Goal: Information Seeking & Learning: Learn about a topic

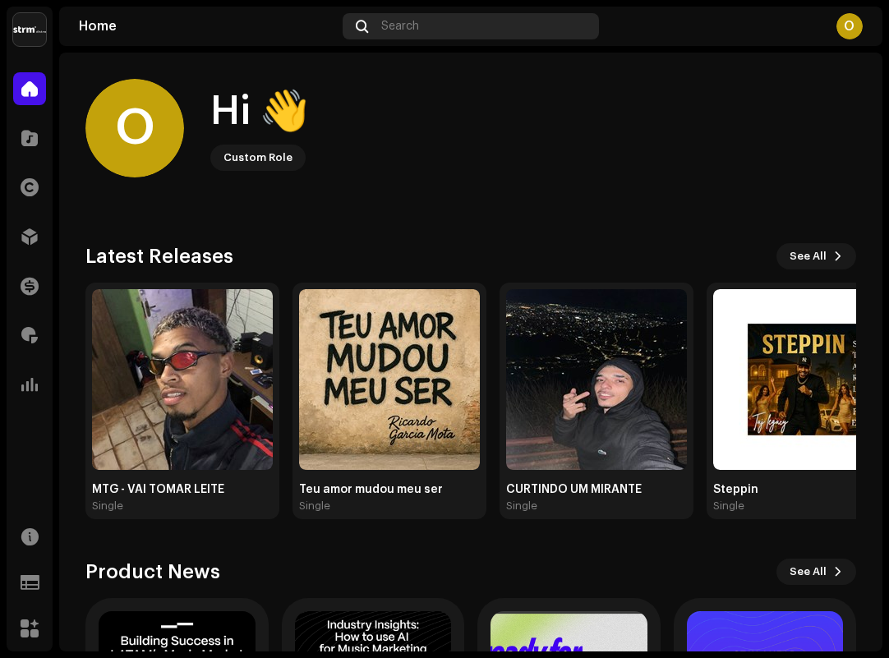
click at [375, 36] on div "Search" at bounding box center [471, 26] width 257 height 26
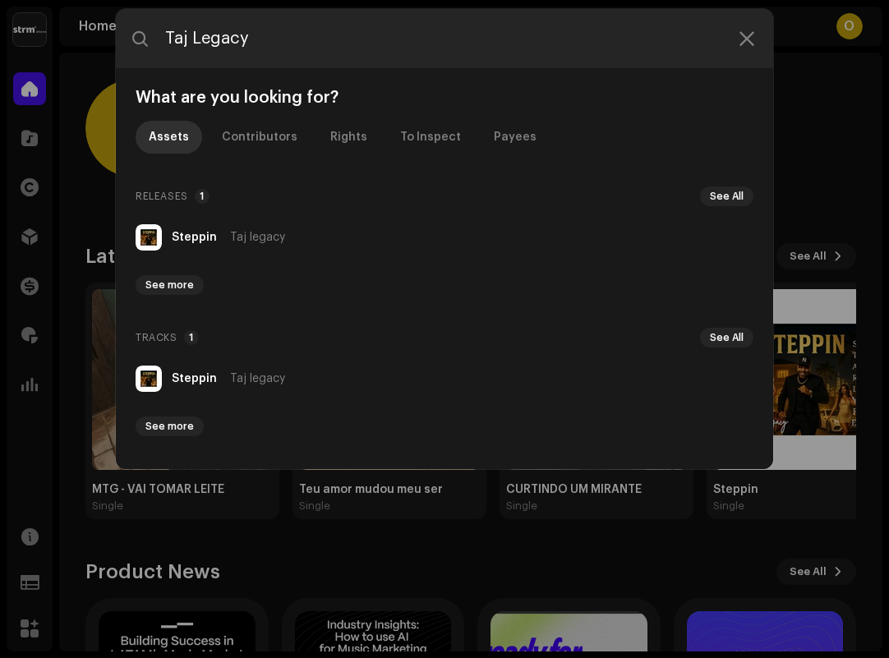
type input "Taj Legacy"
click at [311, 238] on li "[PERSON_NAME] legacy" at bounding box center [444, 237] width 631 height 39
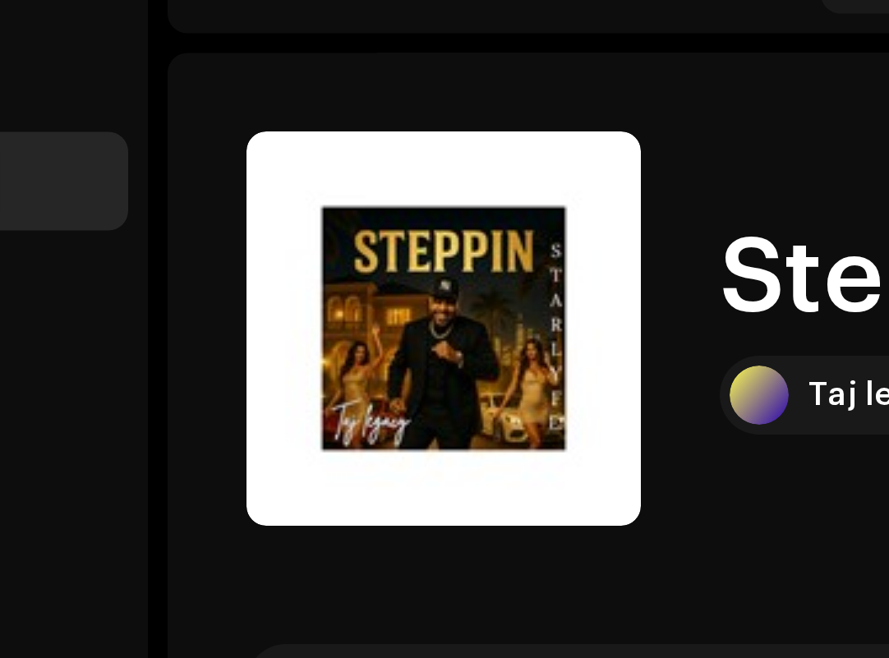
click at [324, 93] on re-a-cover at bounding box center [348, 144] width 131 height 131
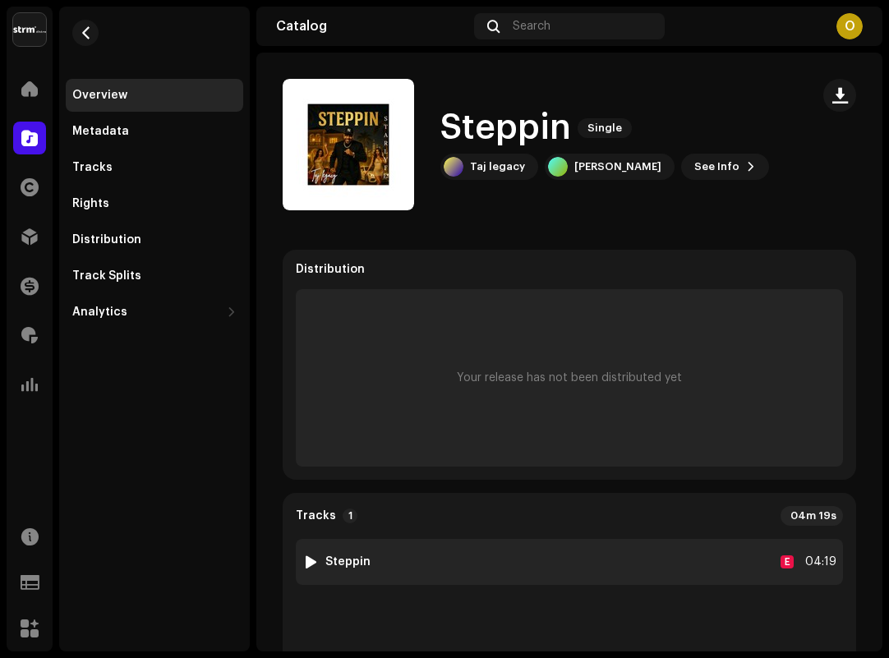
click at [311, 560] on div at bounding box center [311, 561] width 12 height 13
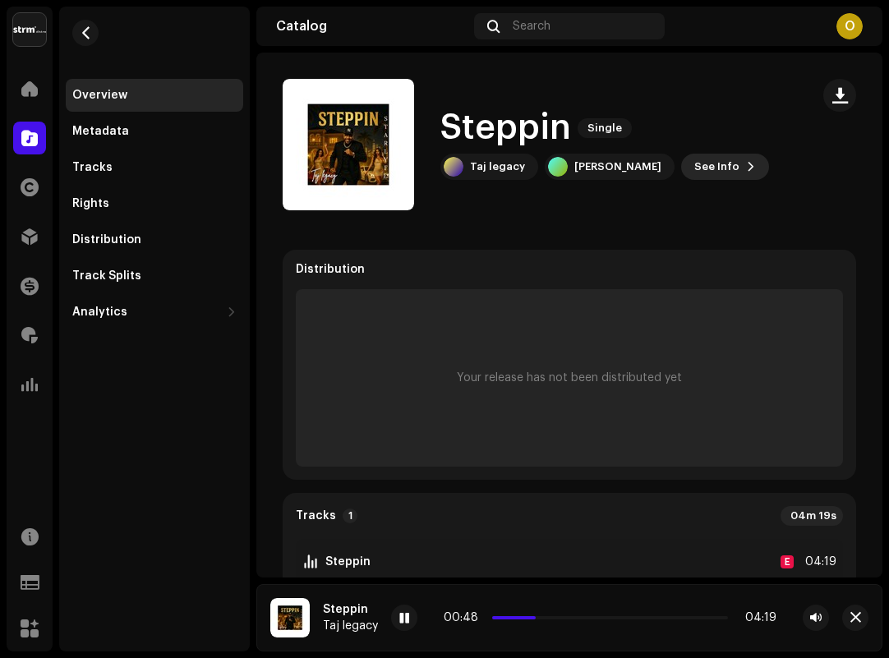
click at [707, 168] on span "See Info" at bounding box center [716, 166] width 45 height 33
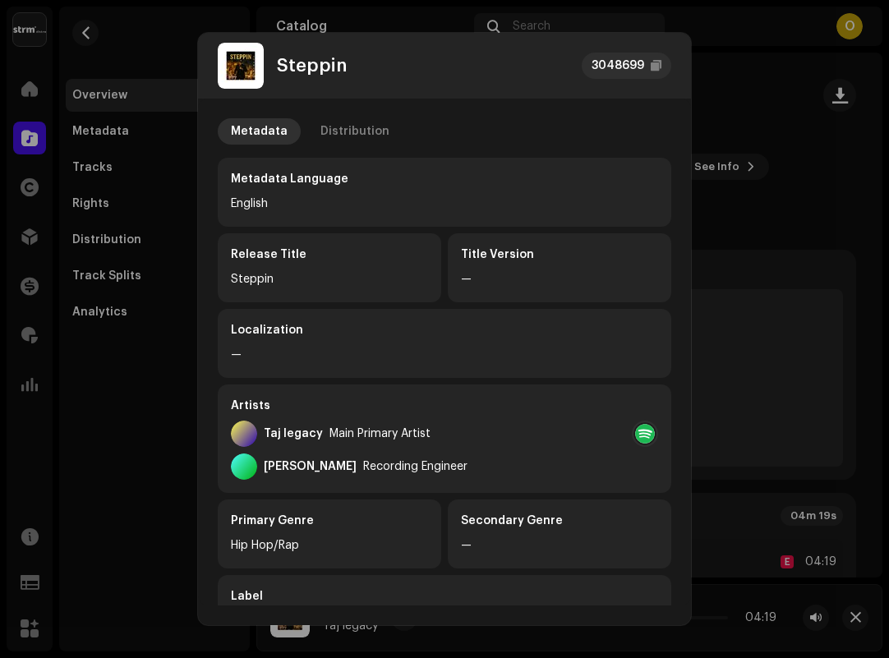
click at [359, 115] on div "Metadata Distribution Metadata Language English Release Title Steppin Title Ver…" at bounding box center [444, 352] width 493 height 507
click at [358, 128] on div "Distribution" at bounding box center [354, 131] width 69 height 26
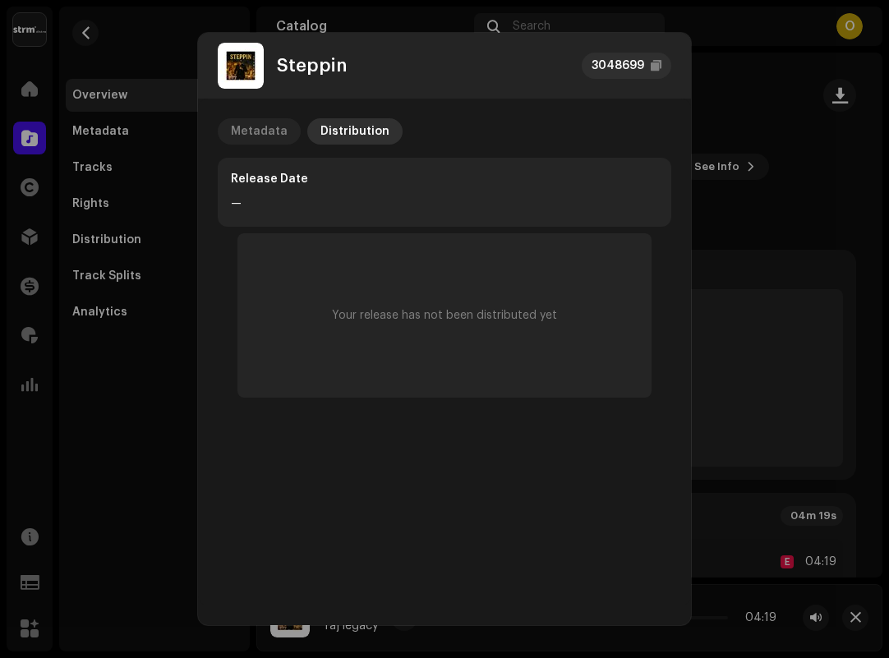
click at [281, 135] on div "Metadata" at bounding box center [259, 131] width 57 height 26
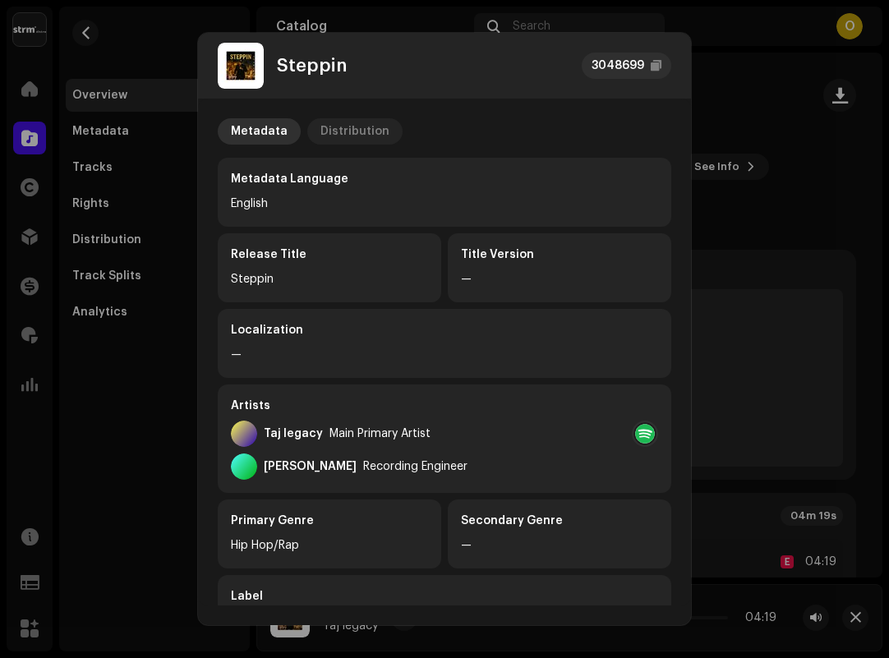
click at [312, 136] on p-tab "Distribution" at bounding box center [354, 131] width 95 height 26
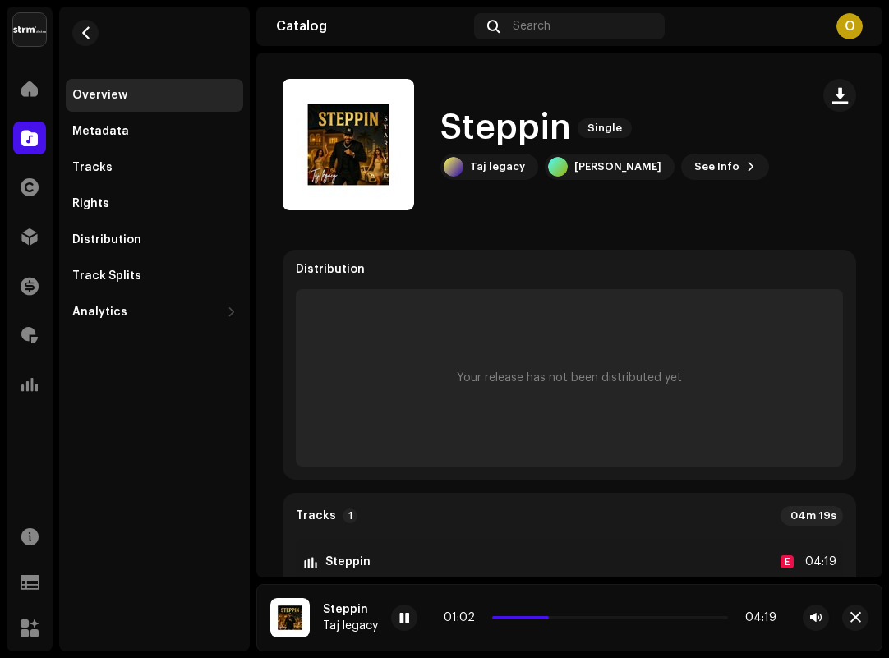
click at [779, 214] on div "Steppin 3048699 Metadata Distribution Release Date — Your release has not been …" at bounding box center [444, 329] width 889 height 658
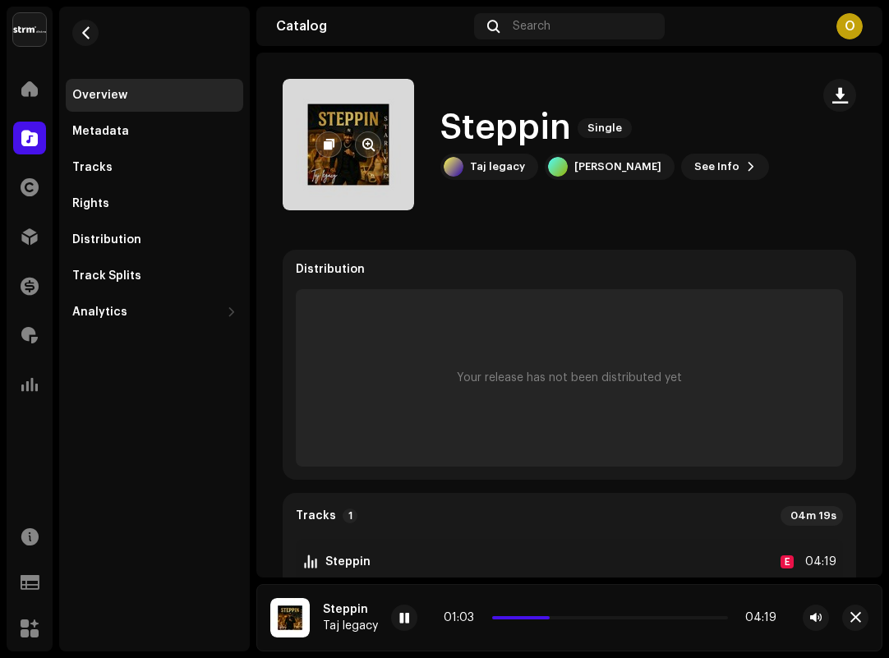
click at [366, 170] on re-a-cover at bounding box center [348, 144] width 131 height 131
click at [367, 174] on re-a-cover at bounding box center [348, 144] width 131 height 131
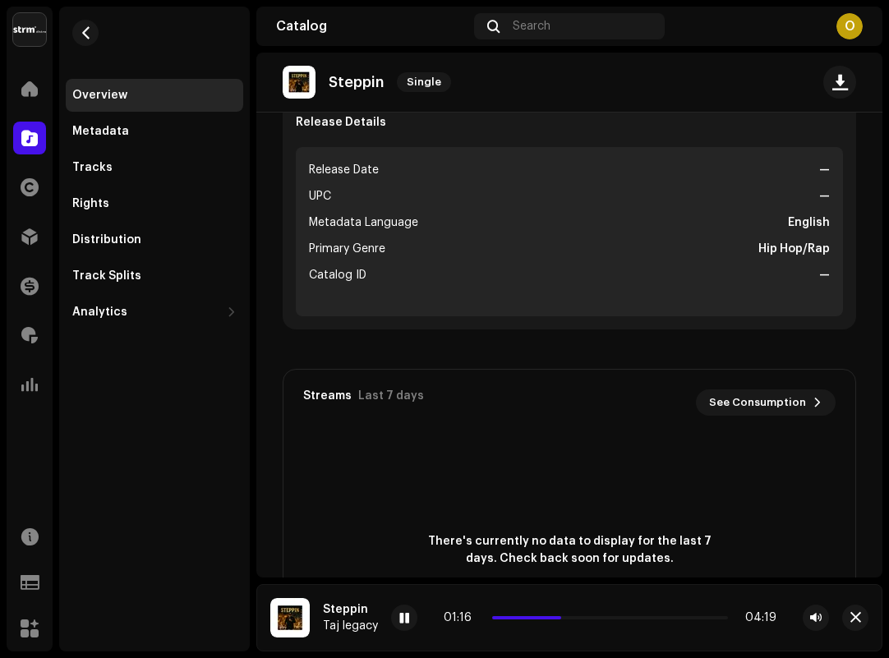
scroll to position [504, 0]
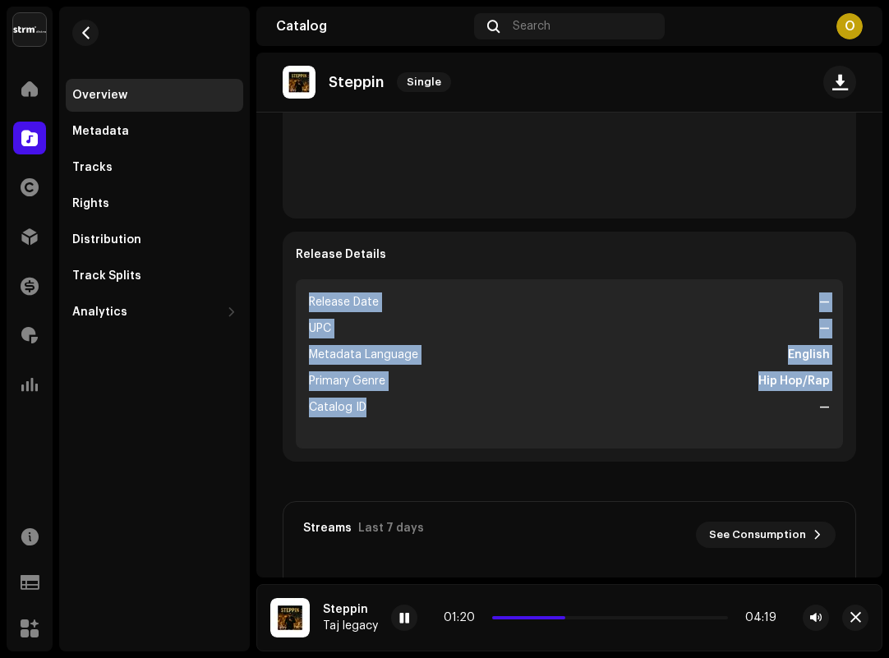
drag, startPoint x: 306, startPoint y: 300, endPoint x: 374, endPoint y: 457, distance: 170.8
click at [374, 457] on div "Release Details Release Date — UPC — Metadata Language English Primary Genre Hi…" at bounding box center [569, 347] width 573 height 230
drag, startPoint x: 368, startPoint y: 443, endPoint x: 299, endPoint y: 227, distance: 226.8
click at [299, 227] on div "Distribution Your release has not been distributed yet Tracks 1 04m 19s 1 Stepp…" at bounding box center [569, 103] width 573 height 716
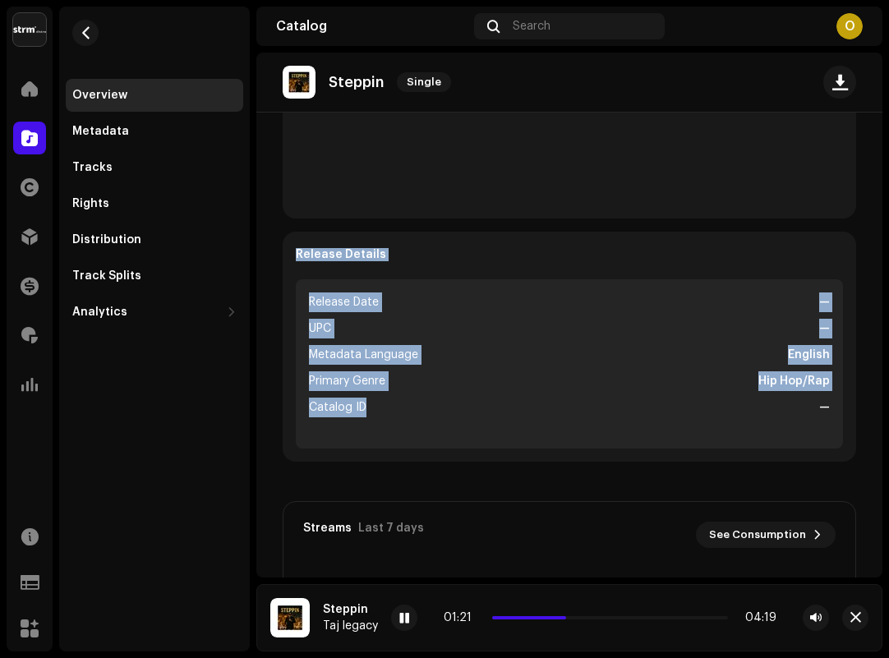
click at [299, 227] on div "Distribution Your release has not been distributed yet Tracks 1 04m 19s 1 Stepp…" at bounding box center [569, 103] width 573 height 716
drag, startPoint x: 299, startPoint y: 279, endPoint x: 358, endPoint y: 403, distance: 137.4
click at [358, 403] on div "Release Details Release Date — UPC — Metadata Language English Primary Genre Hi…" at bounding box center [569, 347] width 573 height 230
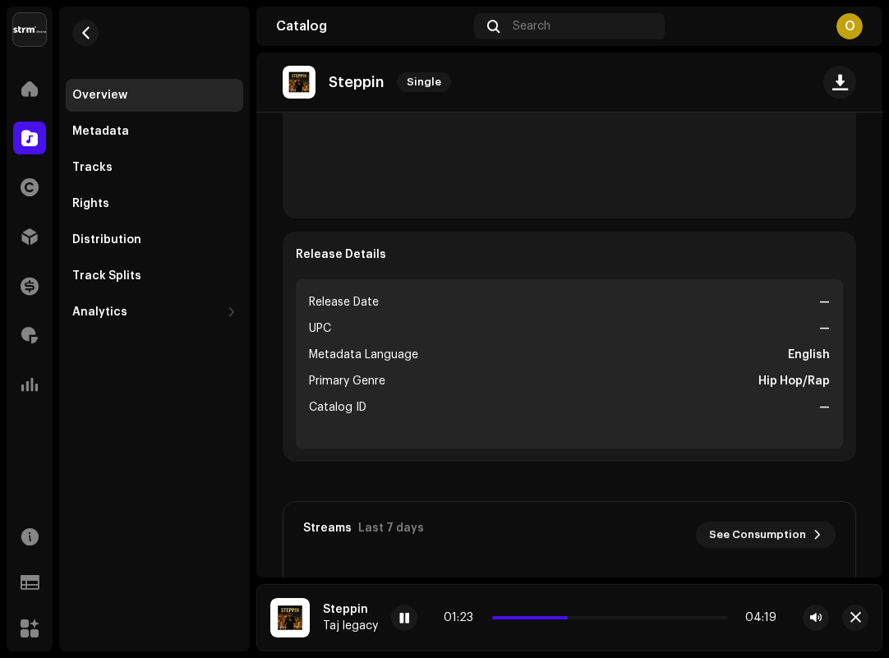
click at [372, 414] on li "Catalog ID —" at bounding box center [569, 408] width 521 height 20
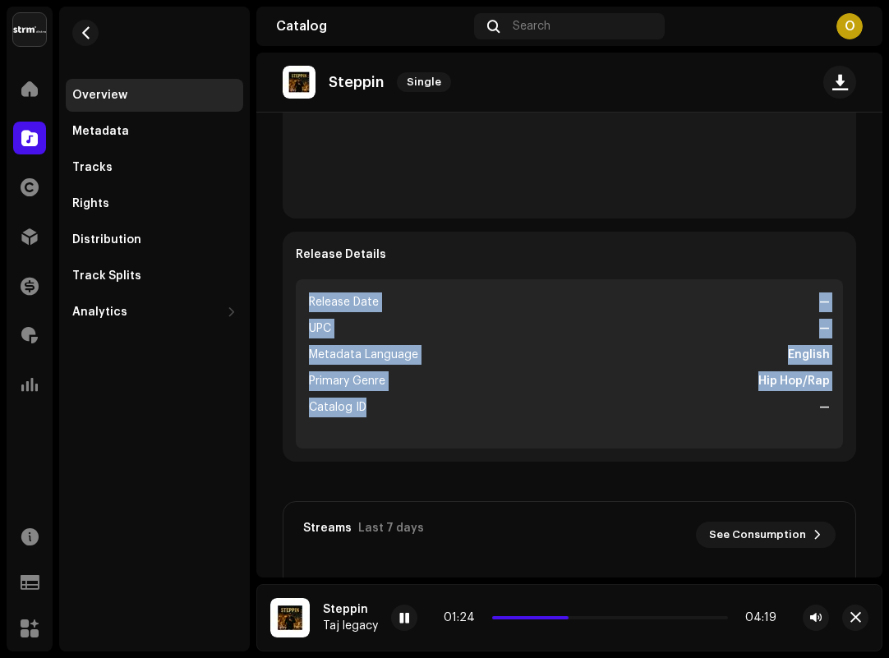
drag, startPoint x: 374, startPoint y: 424, endPoint x: 299, endPoint y: 296, distance: 148.4
click at [300, 297] on ul "Release Date — UPC — Metadata Language English Primary Genre Hip Hop/Rap Catalo…" at bounding box center [569, 363] width 547 height 169
click at [299, 296] on ul "Release Date — UPC — Metadata Language English Primary Genre Hip Hop/Rap Catalo…" at bounding box center [569, 363] width 547 height 169
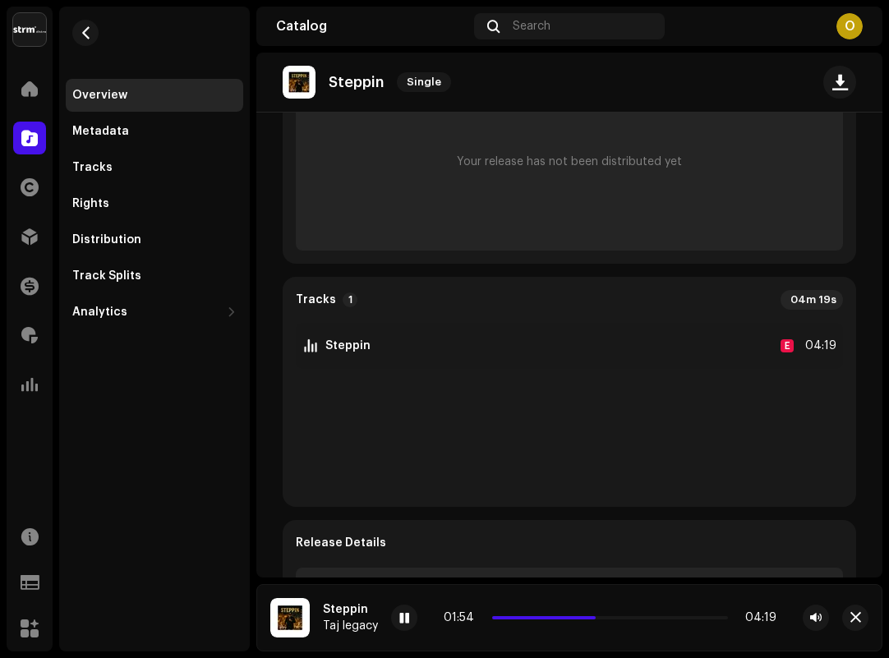
scroll to position [0, 0]
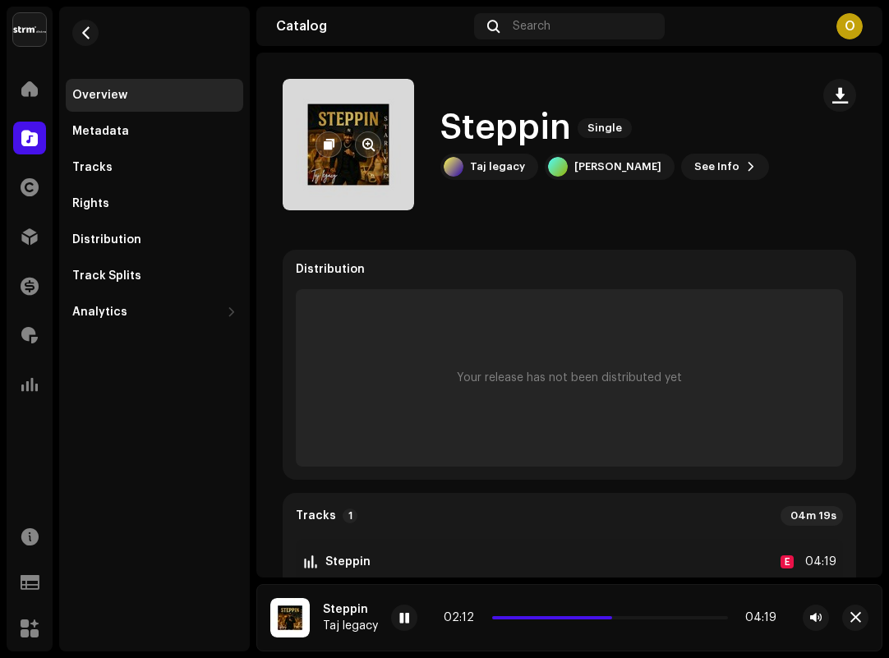
click at [351, 169] on re-a-cover at bounding box center [348, 144] width 131 height 131
click at [366, 147] on span "button" at bounding box center [368, 144] width 12 height 13
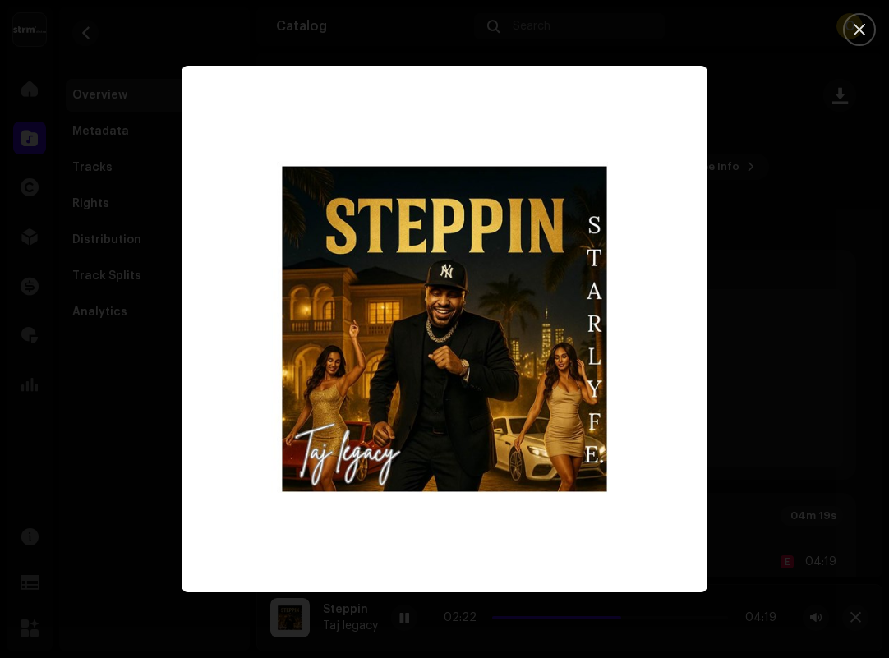
click at [61, 238] on div at bounding box center [444, 329] width 889 height 658
